Goal: Information Seeking & Learning: Learn about a topic

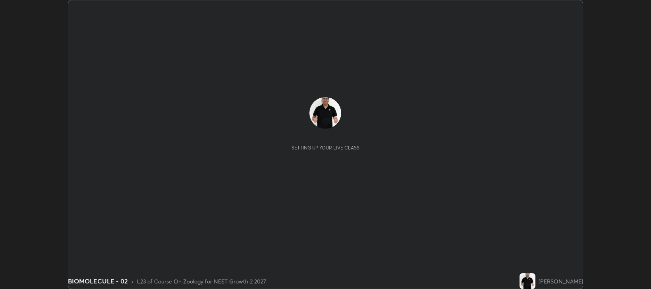
scroll to position [289, 651]
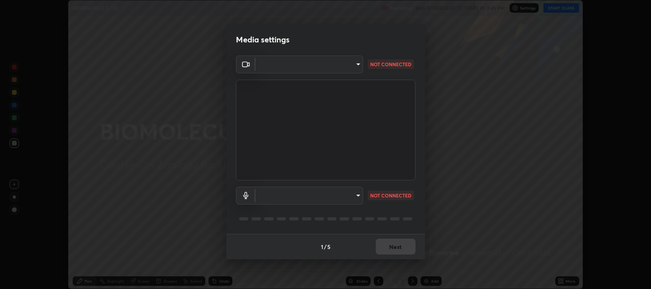
type input "97e3cd23c76f91fb91915eb68de44adfa811e639bdc8ba886a3eb3756a765973"
type input "default"
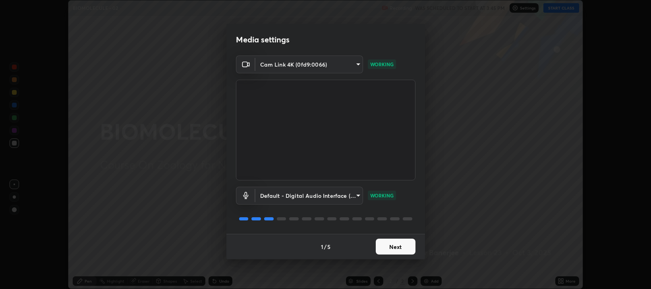
click at [395, 248] on button "Next" at bounding box center [396, 247] width 40 height 16
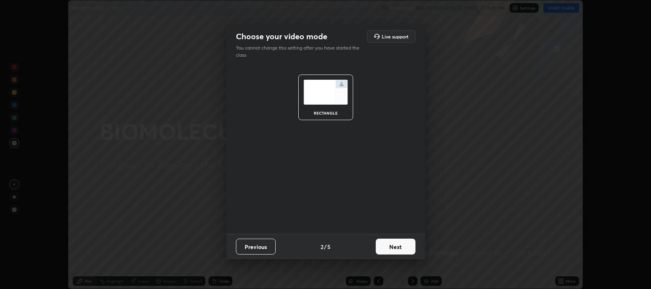
click at [396, 248] on button "Next" at bounding box center [396, 247] width 40 height 16
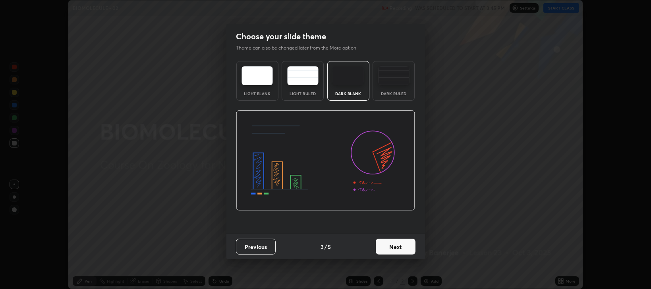
click at [397, 248] on button "Next" at bounding box center [396, 247] width 40 height 16
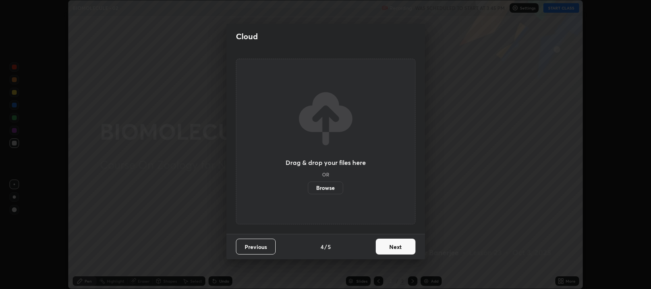
click at [397, 247] on button "Next" at bounding box center [396, 247] width 40 height 16
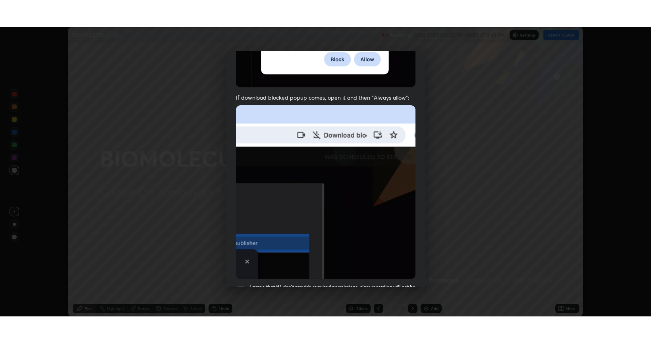
scroll to position [161, 0]
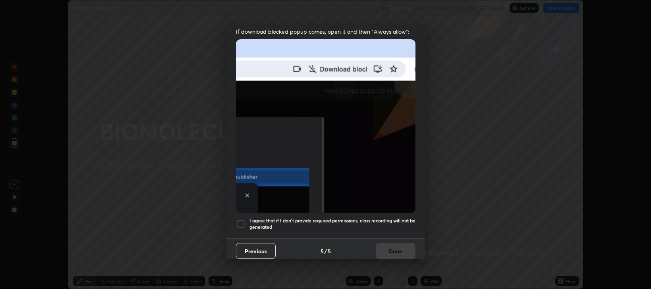
click at [239, 221] on div at bounding box center [241, 225] width 10 height 10
click at [387, 247] on button "Done" at bounding box center [396, 251] width 40 height 16
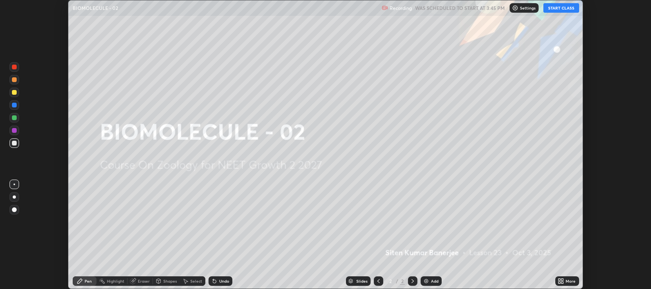
click at [564, 8] on button "START CLASS" at bounding box center [561, 8] width 36 height 10
click at [559, 280] on icon at bounding box center [559, 280] width 2 height 2
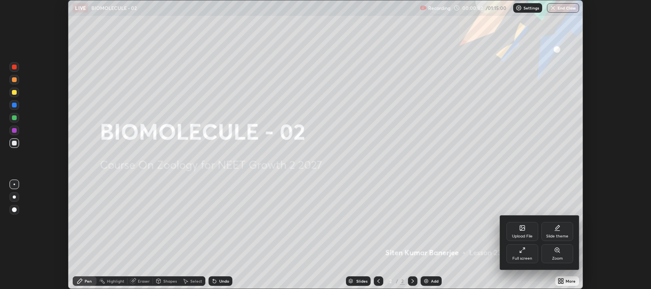
click at [524, 252] on icon at bounding box center [522, 250] width 6 height 6
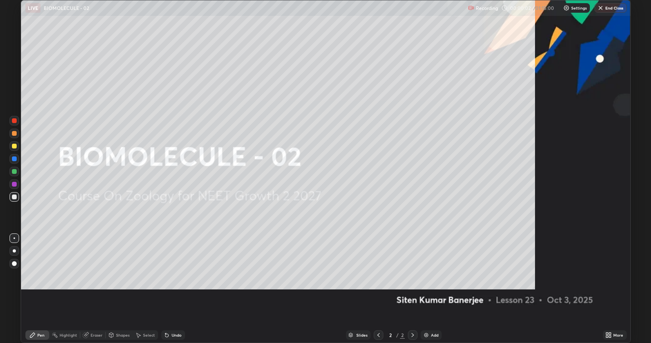
scroll to position [343, 651]
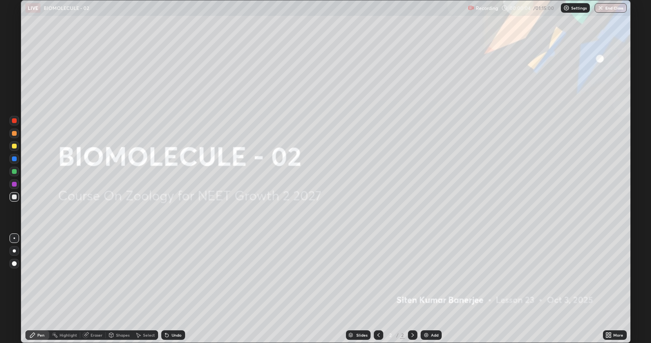
click at [431, 289] on div "Add" at bounding box center [435, 335] width 8 height 4
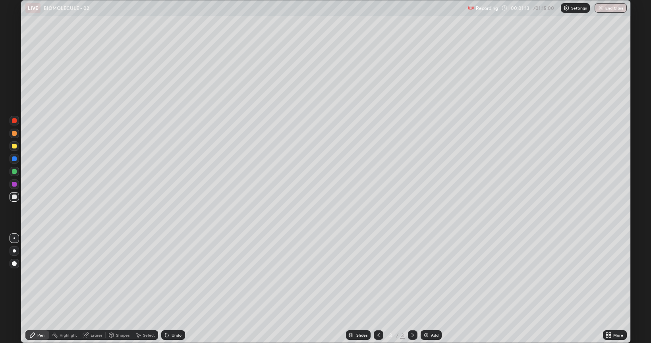
click at [13, 148] on div at bounding box center [14, 146] width 5 height 5
click at [14, 171] on div at bounding box center [14, 171] width 5 height 5
click at [15, 147] on div at bounding box center [14, 146] width 5 height 5
click at [13, 198] on div at bounding box center [14, 197] width 5 height 5
click at [14, 145] on div at bounding box center [14, 146] width 5 height 5
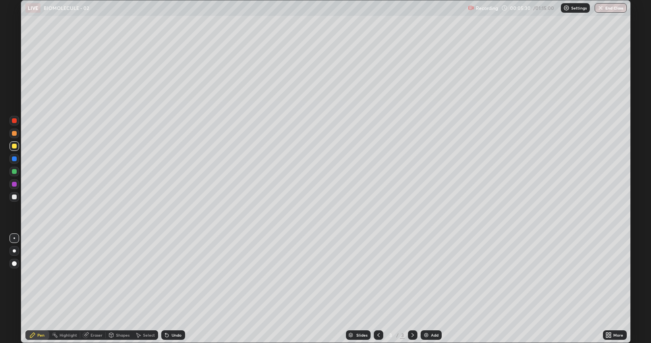
click at [13, 195] on div at bounding box center [14, 197] width 5 height 5
click at [433, 289] on div "Add" at bounding box center [435, 335] width 8 height 4
click at [378, 289] on icon at bounding box center [378, 335] width 6 height 6
click at [412, 289] on icon at bounding box center [412, 335] width 6 height 6
click at [98, 289] on div "Eraser" at bounding box center [97, 335] width 12 height 4
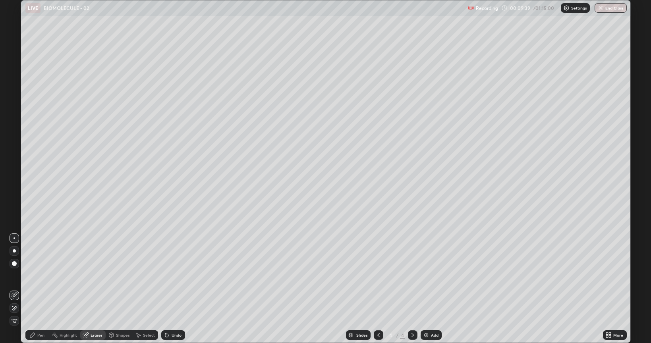
click at [44, 289] on div "Pen" at bounding box center [40, 335] width 7 height 4
click at [14, 197] on div at bounding box center [14, 197] width 5 height 5
click at [17, 147] on div at bounding box center [15, 146] width 10 height 10
click at [434, 289] on div "Add" at bounding box center [435, 335] width 8 height 4
click at [14, 198] on div at bounding box center [14, 197] width 5 height 5
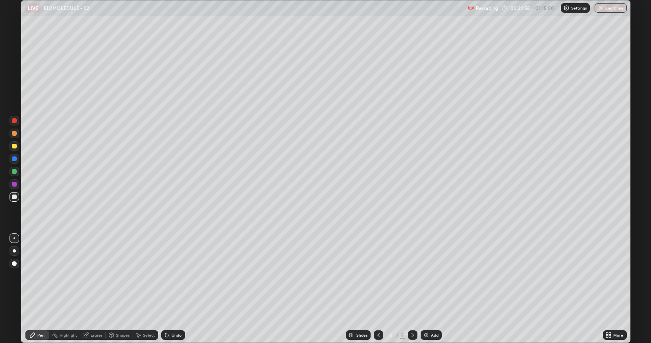
click at [378, 289] on icon at bounding box center [378, 335] width 6 height 6
click at [412, 289] on icon at bounding box center [412, 335] width 6 height 6
click at [430, 289] on div "Add" at bounding box center [430, 335] width 21 height 10
click at [13, 146] on div at bounding box center [14, 146] width 5 height 5
click at [16, 196] on div at bounding box center [14, 197] width 5 height 5
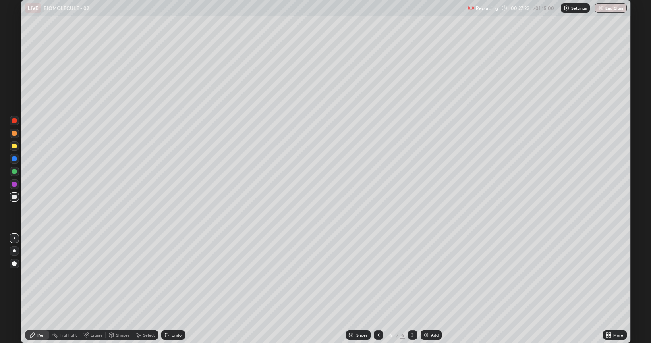
click at [378, 289] on icon at bounding box center [378, 335] width 6 height 6
click at [374, 289] on div at bounding box center [379, 335] width 10 height 10
click at [412, 289] on icon at bounding box center [412, 335] width 6 height 6
click at [13, 146] on div at bounding box center [14, 146] width 5 height 5
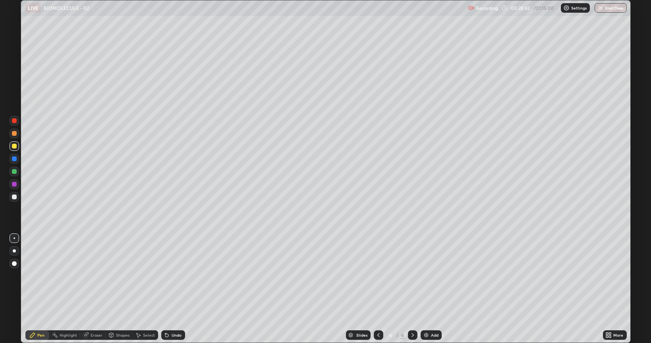
click at [13, 133] on div at bounding box center [14, 133] width 5 height 5
click at [15, 171] on div at bounding box center [14, 171] width 5 height 5
click at [13, 148] on div at bounding box center [14, 146] width 5 height 5
click at [92, 289] on div "Eraser" at bounding box center [97, 335] width 12 height 4
click at [41, 289] on div "Pen" at bounding box center [40, 335] width 7 height 4
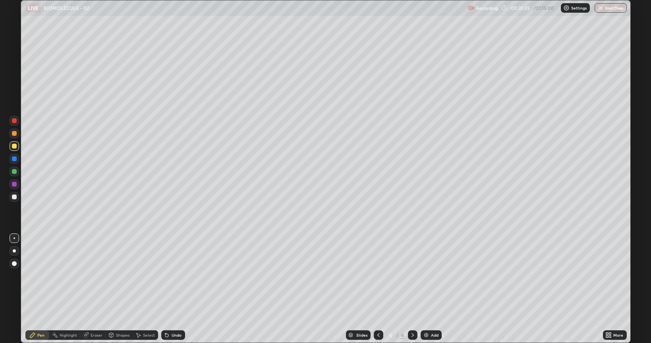
click at [15, 198] on div at bounding box center [14, 197] width 5 height 5
click at [14, 135] on div at bounding box center [14, 133] width 5 height 5
click at [95, 289] on div "Eraser" at bounding box center [97, 335] width 12 height 4
click at [43, 289] on div "Pen" at bounding box center [40, 335] width 7 height 4
click at [16, 135] on div at bounding box center [14, 133] width 5 height 5
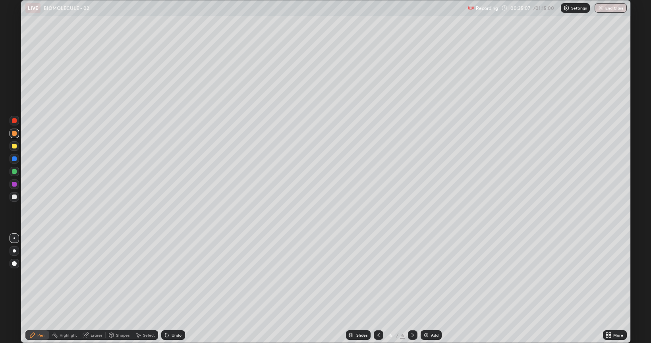
click at [17, 146] on div at bounding box center [15, 146] width 10 height 10
click at [11, 198] on div at bounding box center [15, 197] width 10 height 10
click at [432, 289] on div "Add" at bounding box center [435, 335] width 8 height 4
click at [378, 289] on icon at bounding box center [378, 335] width 6 height 6
click at [411, 289] on icon at bounding box center [412, 335] width 6 height 6
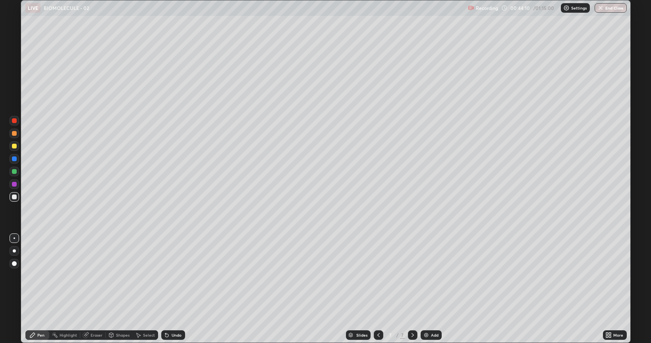
click at [14, 145] on div at bounding box center [14, 146] width 5 height 5
click at [13, 198] on div at bounding box center [14, 197] width 5 height 5
click at [93, 289] on div "Eraser" at bounding box center [92, 335] width 25 height 10
click at [37, 289] on div "Pen" at bounding box center [37, 335] width 24 height 10
click at [13, 147] on div at bounding box center [14, 146] width 5 height 5
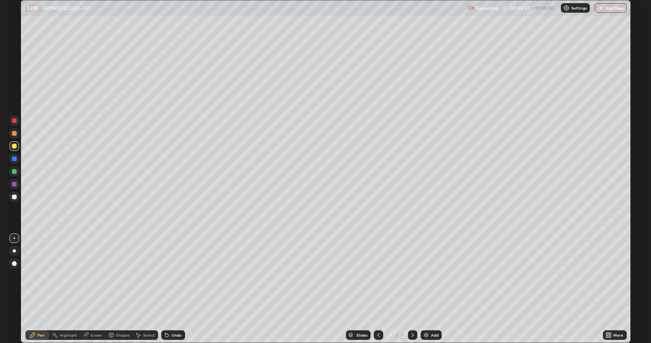
click at [92, 289] on div "Eraser" at bounding box center [97, 335] width 12 height 4
click at [40, 289] on div "Pen" at bounding box center [40, 335] width 7 height 4
click at [15, 199] on div at bounding box center [15, 197] width 10 height 10
click at [14, 184] on div at bounding box center [14, 184] width 5 height 5
click at [15, 147] on div at bounding box center [14, 146] width 5 height 5
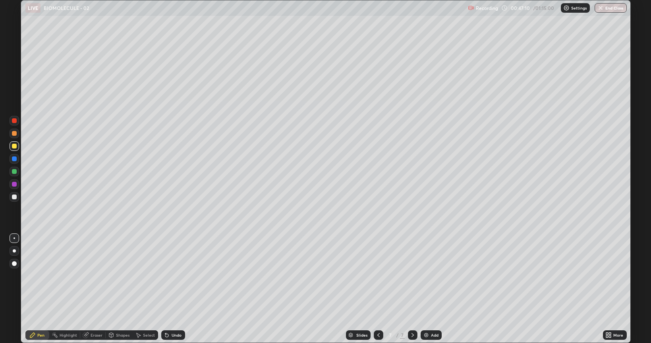
click at [13, 170] on div at bounding box center [14, 171] width 5 height 5
click at [15, 159] on div at bounding box center [14, 158] width 5 height 5
click at [13, 195] on div at bounding box center [14, 197] width 5 height 5
click at [13, 173] on div at bounding box center [14, 171] width 5 height 5
click at [14, 183] on div at bounding box center [14, 184] width 5 height 5
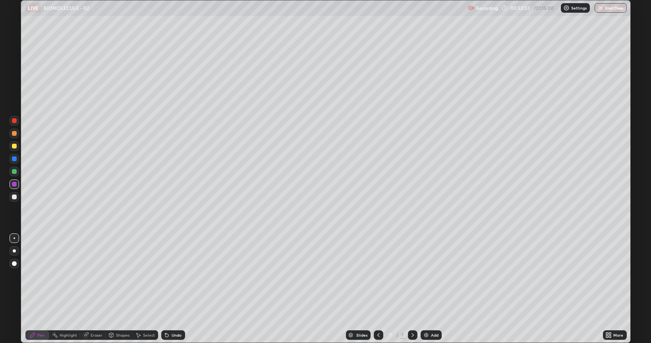
click at [14, 195] on div at bounding box center [14, 197] width 5 height 5
click at [14, 146] on div at bounding box center [14, 146] width 5 height 5
click at [376, 289] on icon at bounding box center [378, 335] width 6 height 6
click at [378, 289] on icon at bounding box center [378, 335] width 6 height 6
click at [409, 289] on div at bounding box center [413, 335] width 10 height 10
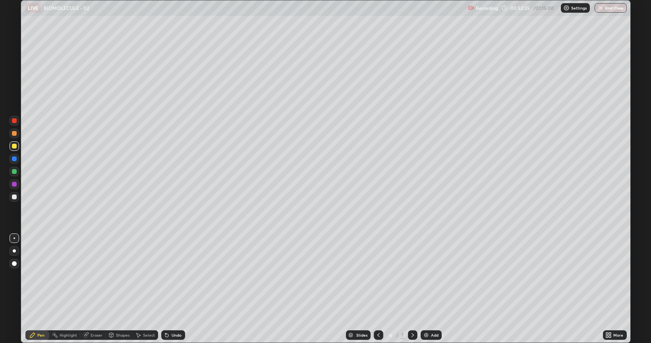
click at [408, 289] on div at bounding box center [413, 335] width 10 height 10
click at [427, 289] on img at bounding box center [426, 335] width 6 height 6
click at [15, 197] on div at bounding box center [14, 197] width 5 height 5
click at [16, 146] on div at bounding box center [14, 146] width 5 height 5
click at [15, 172] on div at bounding box center [14, 171] width 5 height 5
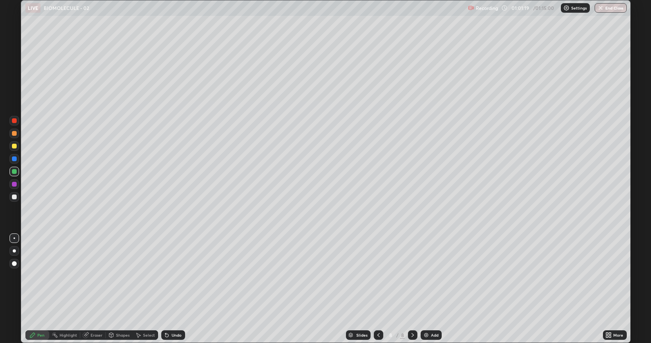
click at [12, 195] on div at bounding box center [14, 197] width 5 height 5
click at [100, 289] on div "Eraser" at bounding box center [97, 335] width 12 height 4
click at [43, 289] on div "Pen" at bounding box center [40, 335] width 7 height 4
click at [14, 198] on div at bounding box center [14, 197] width 5 height 5
click at [95, 289] on div "Eraser" at bounding box center [97, 335] width 12 height 4
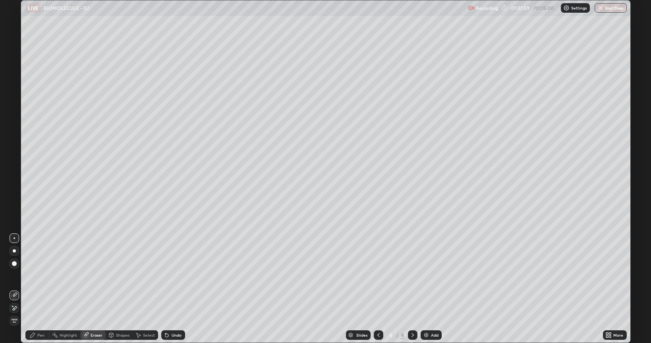
click at [43, 289] on div "Pen" at bounding box center [40, 335] width 7 height 4
click at [15, 171] on div at bounding box center [14, 171] width 5 height 5
click at [14, 197] on div at bounding box center [14, 197] width 5 height 5
click at [94, 289] on div "Eraser" at bounding box center [97, 335] width 12 height 4
click at [37, 289] on div "Pen" at bounding box center [40, 335] width 7 height 4
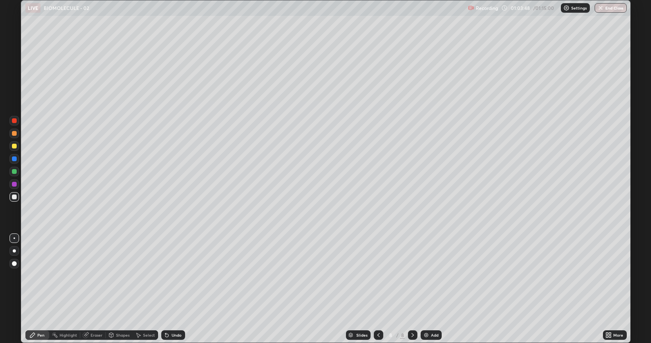
click at [13, 172] on div at bounding box center [14, 171] width 5 height 5
click at [95, 289] on div "Eraser" at bounding box center [92, 335] width 25 height 10
click at [45, 289] on div "Pen" at bounding box center [37, 335] width 24 height 10
click at [15, 200] on div at bounding box center [15, 197] width 10 height 10
click at [378, 289] on icon at bounding box center [378, 335] width 6 height 6
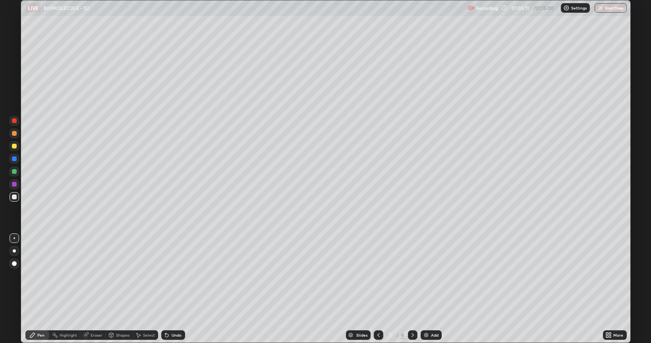
click at [412, 289] on icon at bounding box center [412, 335] width 6 height 6
click at [616, 6] on button "End Class" at bounding box center [610, 8] width 31 height 10
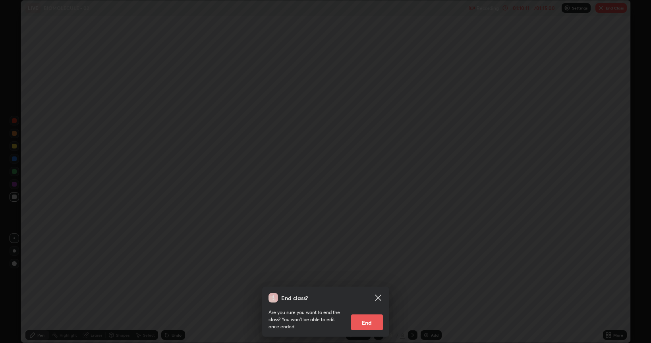
click at [368, 289] on button "End" at bounding box center [367, 322] width 32 height 16
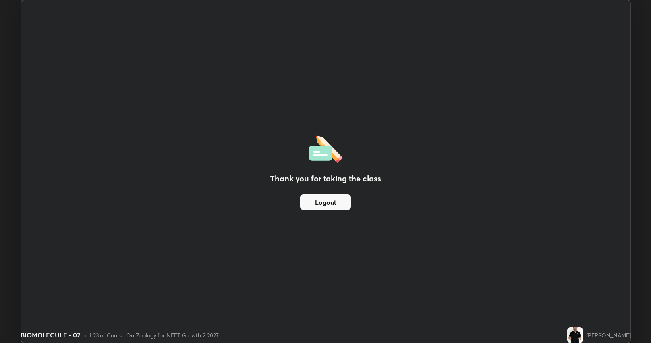
click at [329, 202] on button "Logout" at bounding box center [325, 202] width 50 height 16
click at [409, 216] on div "Thank you for taking the class Logout" at bounding box center [325, 171] width 609 height 342
click at [410, 225] on div "Thank you for taking the class Logout" at bounding box center [325, 171] width 609 height 342
click at [567, 289] on img at bounding box center [575, 335] width 16 height 16
click at [568, 289] on img at bounding box center [575, 335] width 16 height 16
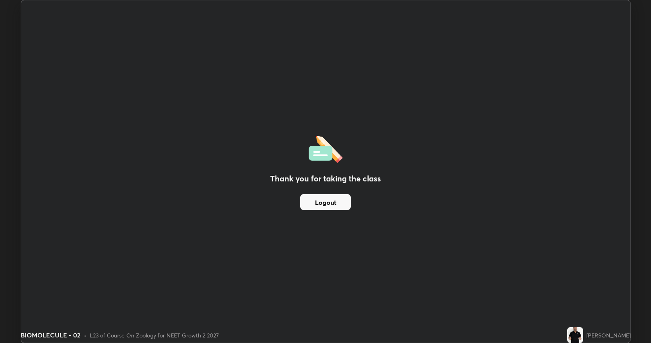
click at [567, 289] on img at bounding box center [575, 335] width 16 height 16
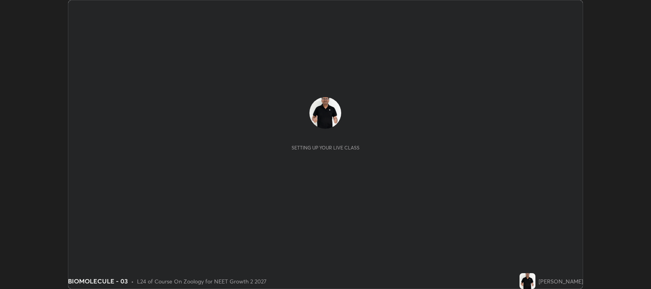
scroll to position [289, 650]
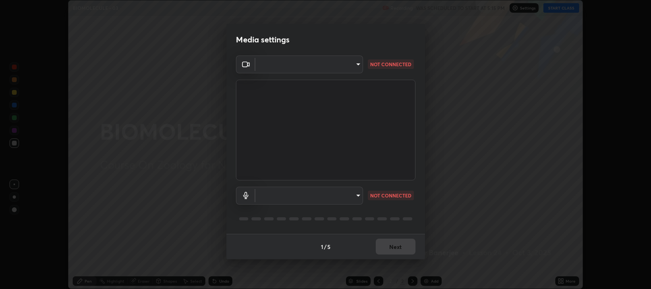
type input "97e3cd23c76f91fb91915eb68de44adfa811e639bdc8ba886a3eb3756a765973"
type input "default"
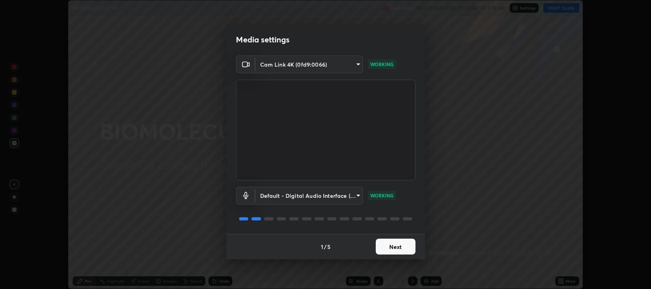
click at [392, 246] on button "Next" at bounding box center [396, 247] width 40 height 16
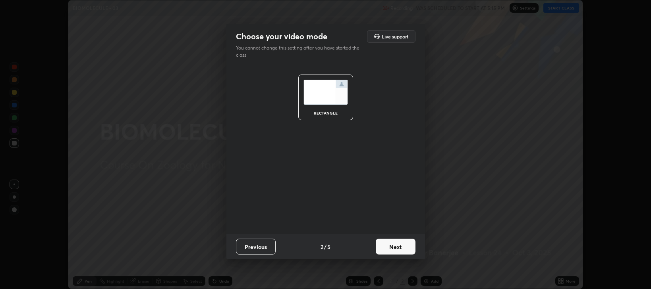
click at [397, 249] on button "Next" at bounding box center [396, 247] width 40 height 16
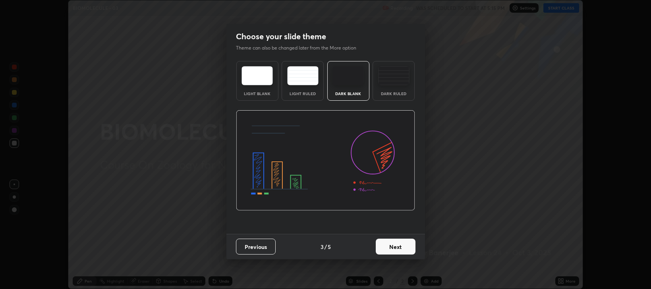
click at [395, 248] on button "Next" at bounding box center [396, 247] width 40 height 16
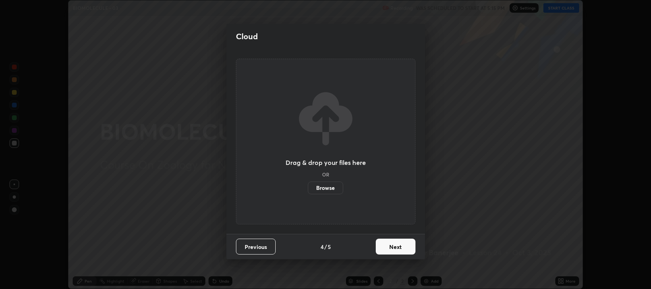
click at [395, 247] on button "Next" at bounding box center [396, 247] width 40 height 16
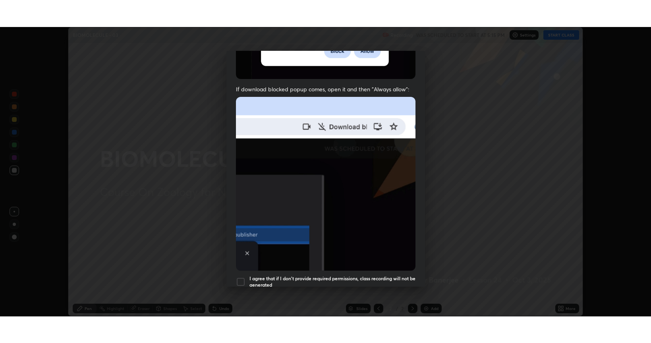
scroll to position [161, 0]
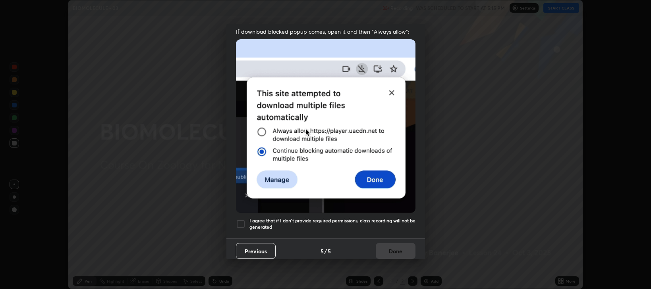
click at [240, 220] on div at bounding box center [241, 225] width 10 height 10
click at [394, 249] on button "Done" at bounding box center [396, 251] width 40 height 16
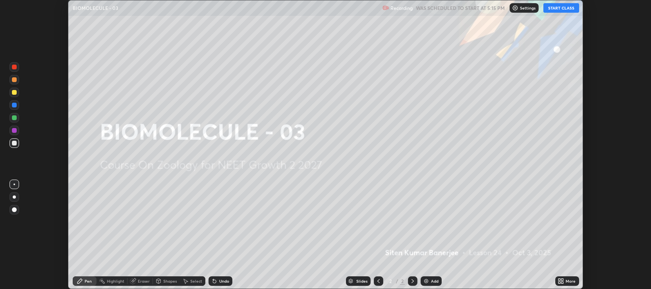
click at [558, 11] on button "START CLASS" at bounding box center [561, 8] width 36 height 10
click at [568, 283] on div "More" at bounding box center [570, 281] width 10 height 4
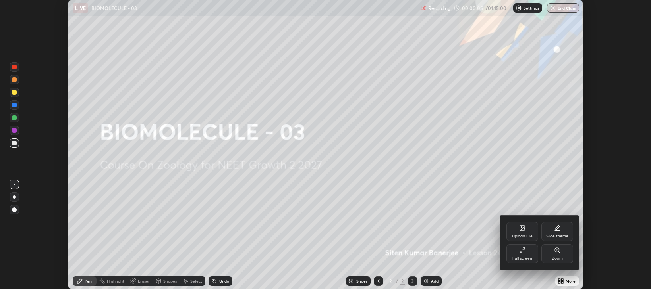
click at [522, 252] on icon at bounding box center [522, 250] width 6 height 6
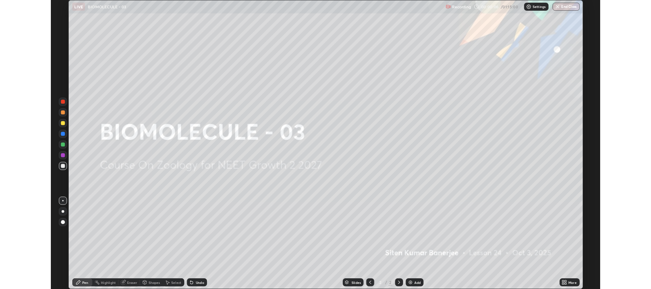
scroll to position [343, 651]
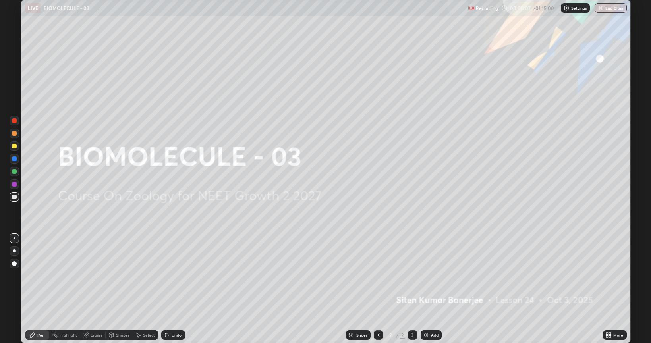
click at [428, 289] on img at bounding box center [426, 335] width 6 height 6
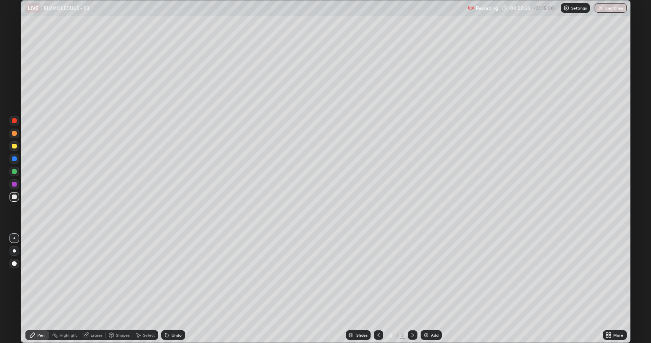
click at [15, 147] on div at bounding box center [14, 146] width 5 height 5
click at [14, 197] on div at bounding box center [14, 197] width 5 height 5
click at [14, 145] on div at bounding box center [14, 146] width 5 height 5
click at [607, 289] on icon at bounding box center [607, 334] width 2 height 2
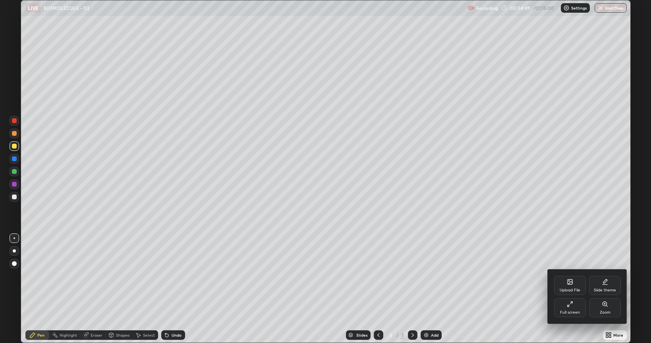
click at [565, 289] on div "Full screen" at bounding box center [570, 307] width 32 height 19
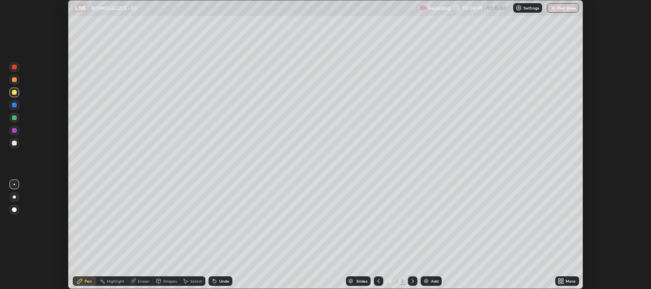
scroll to position [39409, 39048]
click at [15, 143] on div at bounding box center [14, 143] width 5 height 5
click at [15, 118] on div at bounding box center [14, 118] width 5 height 5
click at [434, 279] on div "Add" at bounding box center [435, 281] width 8 height 4
click at [19, 143] on div at bounding box center [15, 144] width 10 height 10
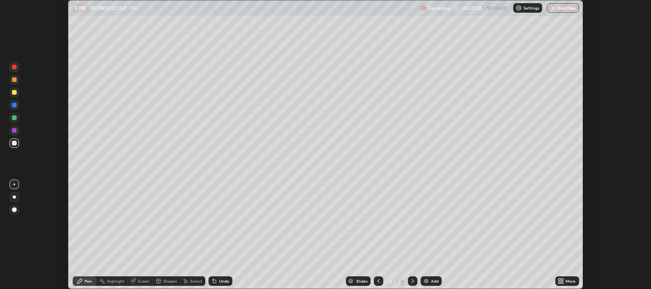
click at [15, 143] on div at bounding box center [14, 143] width 5 height 5
click at [378, 281] on icon at bounding box center [378, 281] width 6 height 6
click at [410, 279] on icon at bounding box center [412, 281] width 6 height 6
click at [142, 281] on div "Eraser" at bounding box center [144, 281] width 12 height 4
click at [84, 285] on div "Pen" at bounding box center [85, 282] width 24 height 10
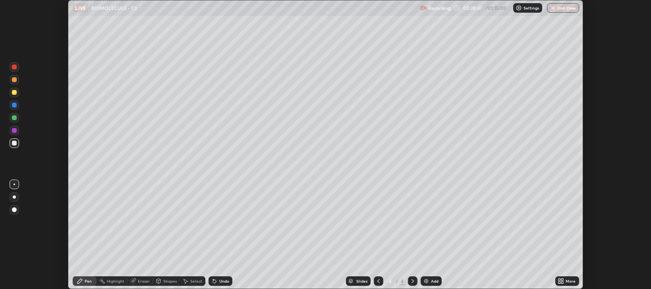
click at [17, 143] on div at bounding box center [15, 144] width 10 height 10
click at [15, 93] on div at bounding box center [14, 92] width 5 height 5
click at [15, 144] on div at bounding box center [14, 143] width 5 height 5
click at [141, 280] on div "Eraser" at bounding box center [144, 281] width 12 height 4
click at [85, 278] on div "Pen" at bounding box center [85, 282] width 24 height 10
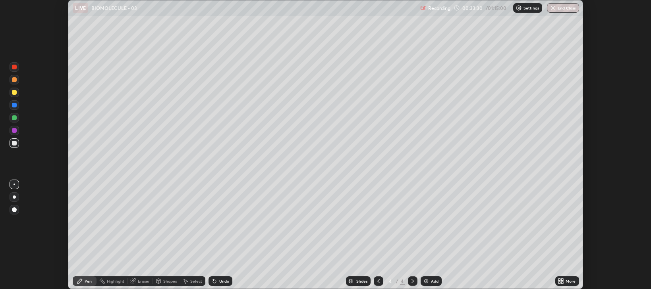
click at [18, 146] on div at bounding box center [15, 144] width 10 height 10
click at [434, 281] on div "Add" at bounding box center [435, 281] width 8 height 4
click at [15, 96] on div at bounding box center [15, 93] width 10 height 10
click at [377, 280] on icon at bounding box center [378, 281] width 6 height 6
click at [378, 281] on icon at bounding box center [378, 281] width 6 height 6
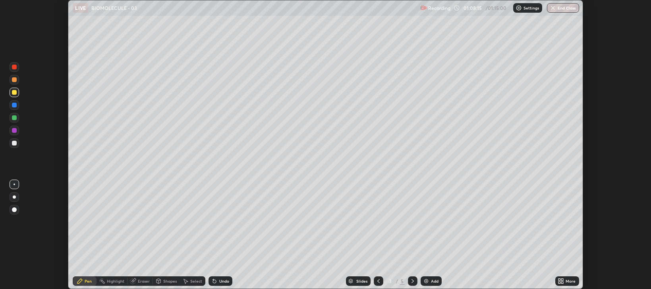
click at [378, 281] on icon at bounding box center [378, 281] width 6 height 6
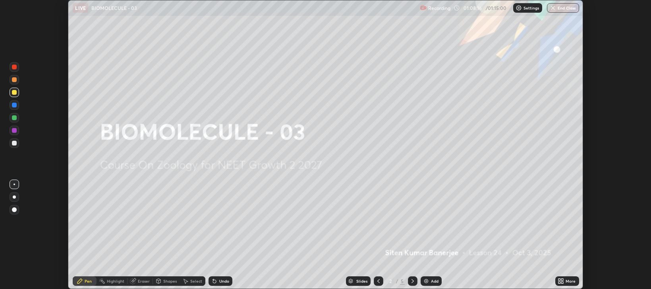
click at [408, 280] on div at bounding box center [413, 282] width 10 height 10
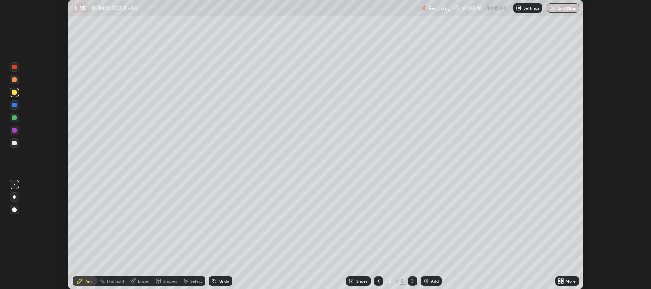
click at [562, 11] on button "End Class" at bounding box center [563, 8] width 32 height 10
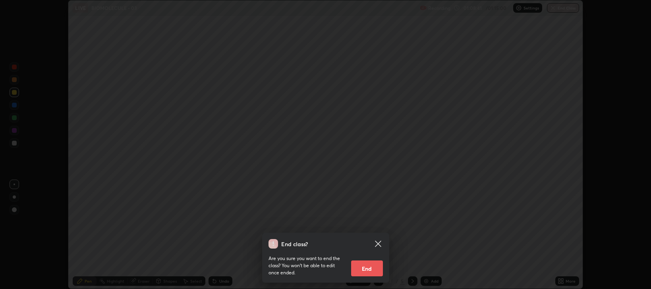
click at [373, 264] on button "End" at bounding box center [367, 269] width 32 height 16
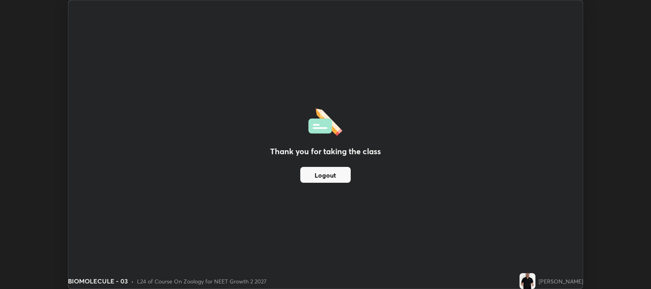
click at [333, 176] on button "Logout" at bounding box center [325, 175] width 50 height 16
click at [499, 91] on div "Thank you for taking the class Logout" at bounding box center [325, 144] width 514 height 289
